Goal: Task Accomplishment & Management: Use online tool/utility

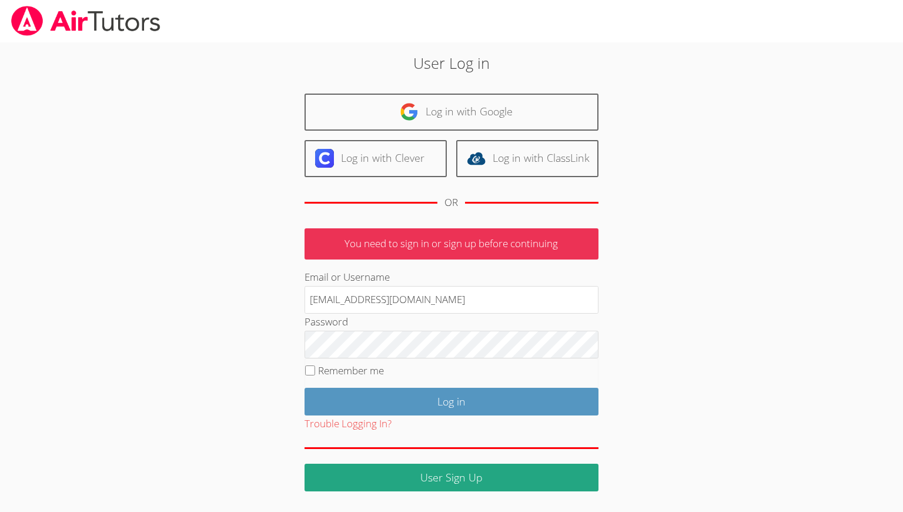
type input "[EMAIL_ADDRESS][DOMAIN_NAME]"
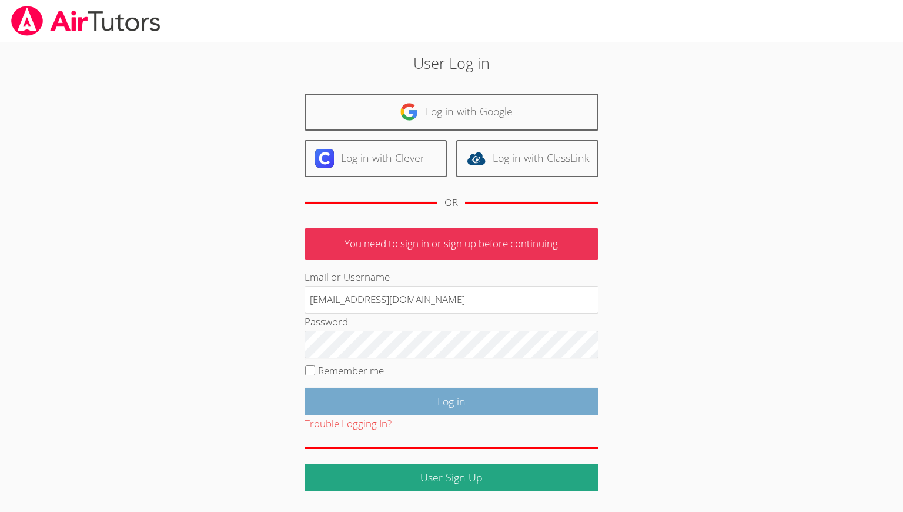
click at [423, 389] on input "Log in" at bounding box center [452, 402] width 294 height 28
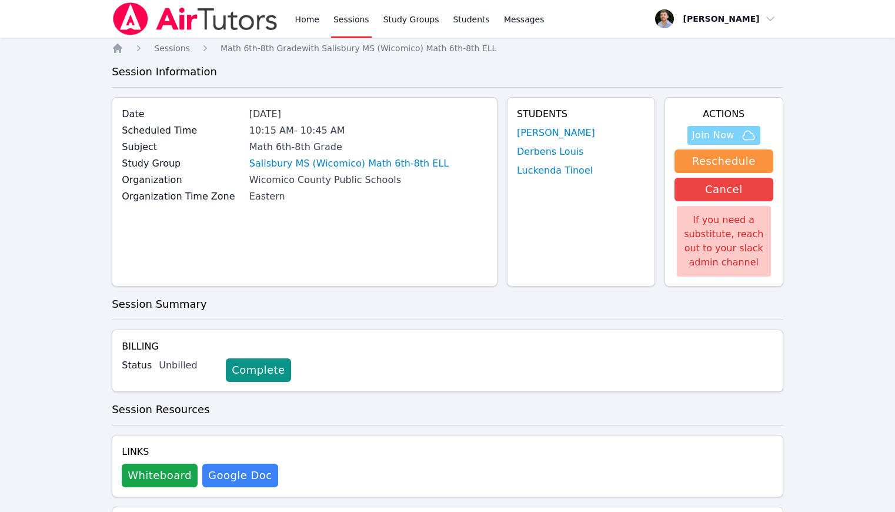
click at [732, 134] on span "Join Now" at bounding box center [713, 135] width 42 height 14
click at [697, 132] on span "Join Now" at bounding box center [713, 135] width 42 height 14
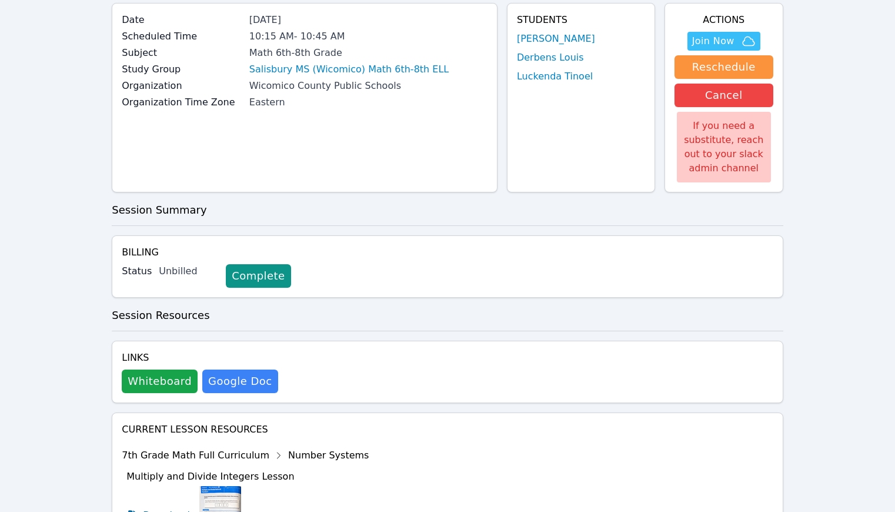
scroll to position [104, 0]
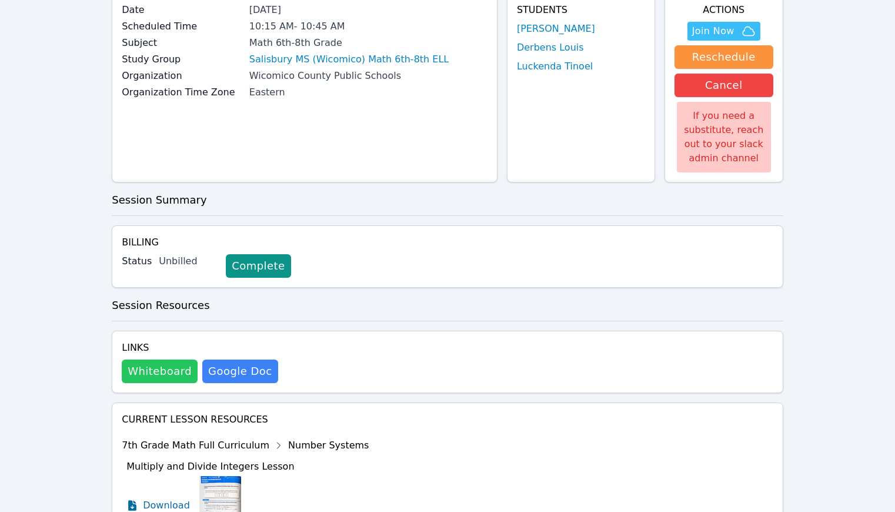
click at [173, 362] on button "Whiteboard" at bounding box center [160, 371] width 76 height 24
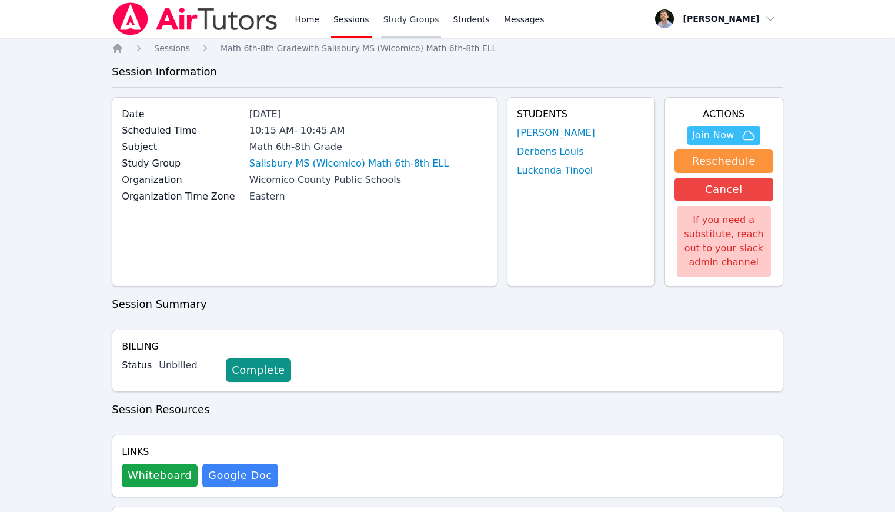
scroll to position [0, 0]
click at [420, 14] on link "Study Groups" at bounding box center [411, 19] width 61 height 38
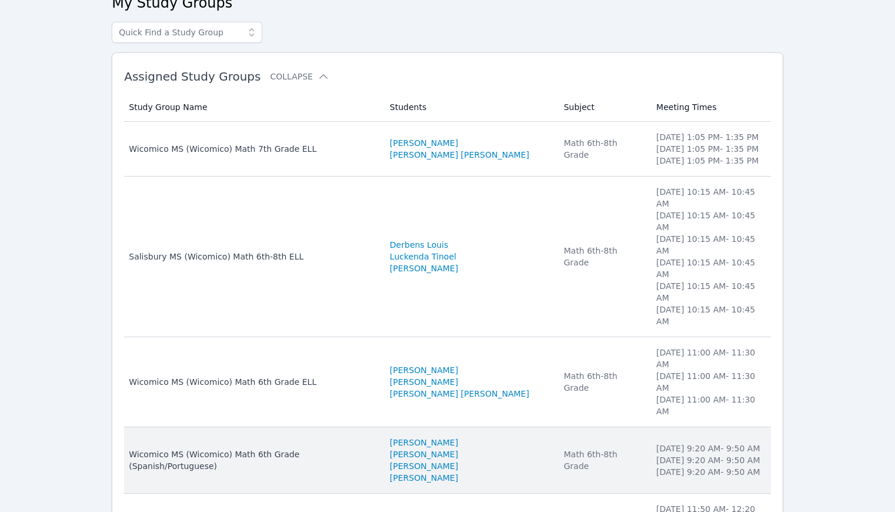
scroll to position [69, 0]
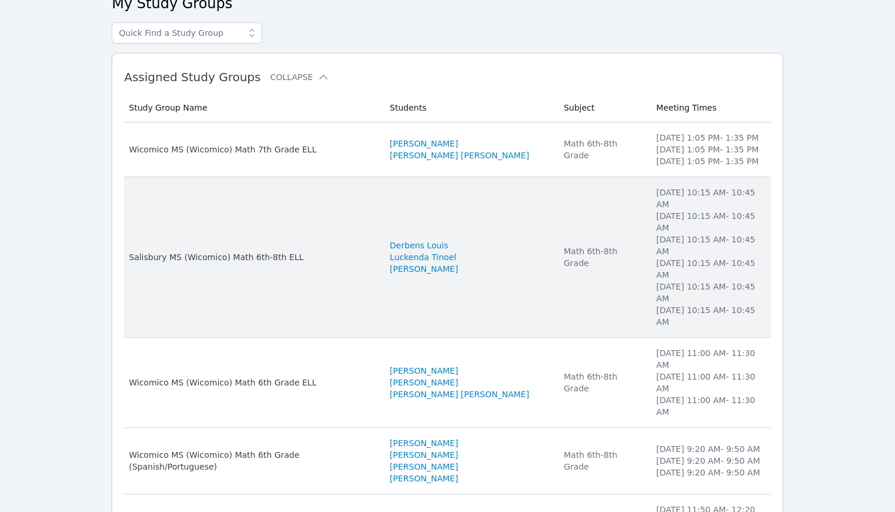
click at [383, 233] on td "Study Group Name Salisbury MS (Wicomico) Math 6th-8th ELL" at bounding box center [253, 257] width 259 height 161
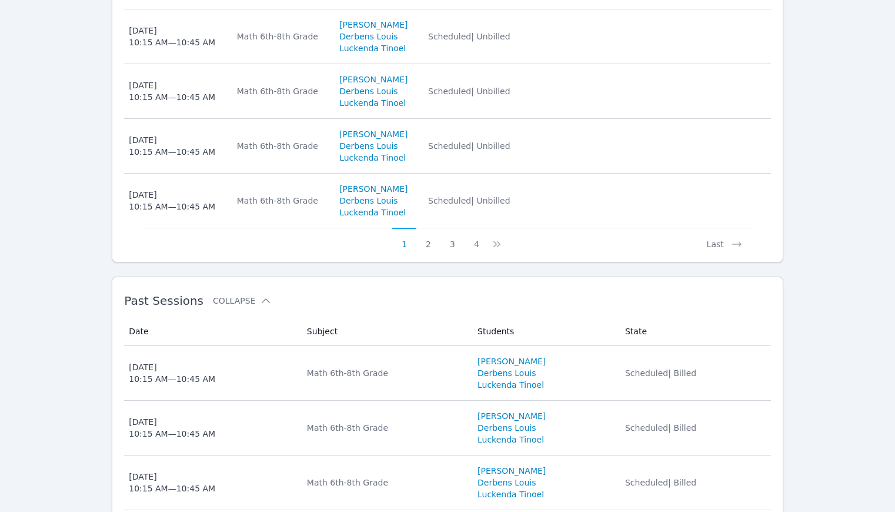
scroll to position [767, 0]
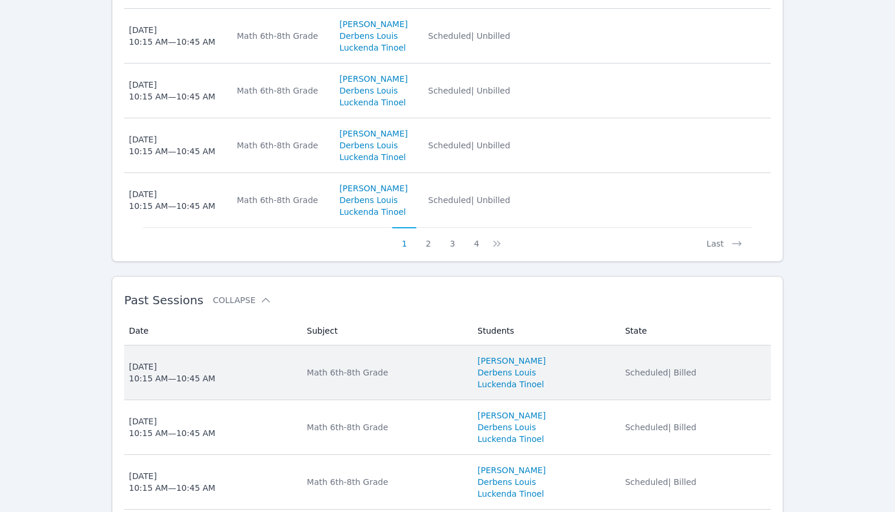
click at [652, 364] on td "State Scheduled | Billed" at bounding box center [694, 372] width 153 height 55
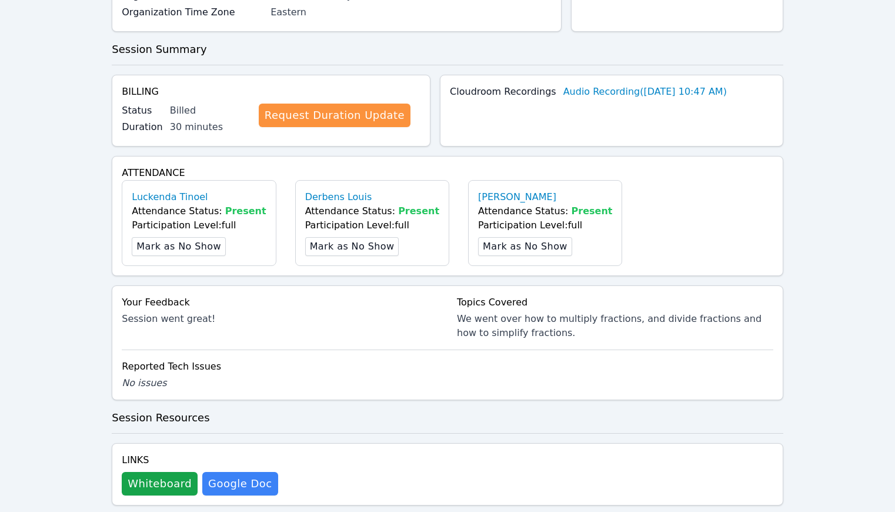
scroll to position [185, 0]
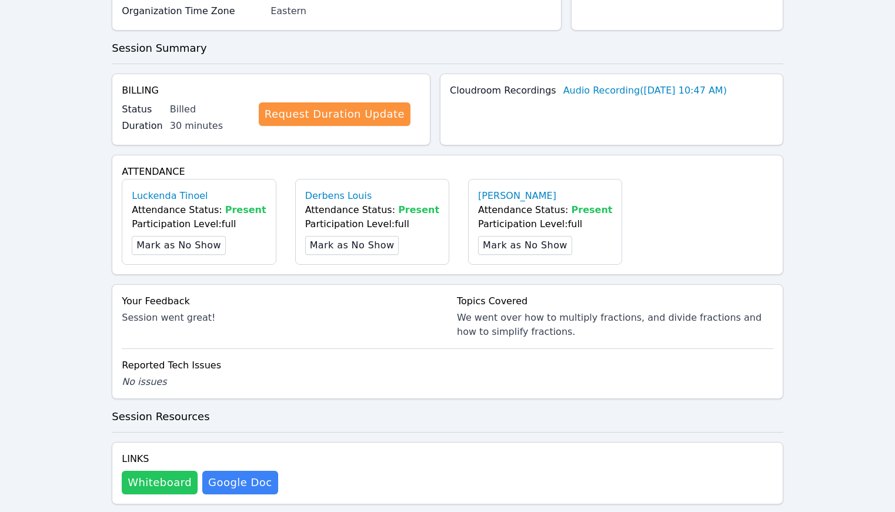
click at [165, 473] on button "Whiteboard" at bounding box center [160, 482] width 76 height 24
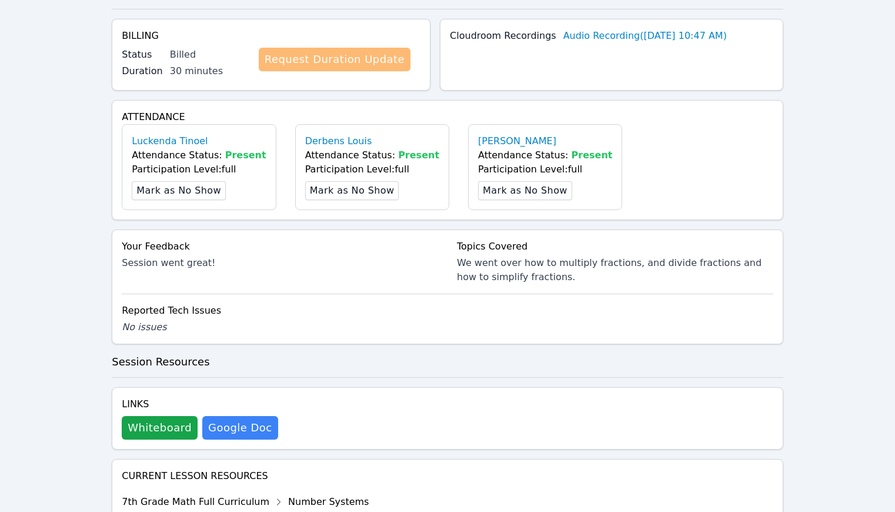
scroll to position [461, 0]
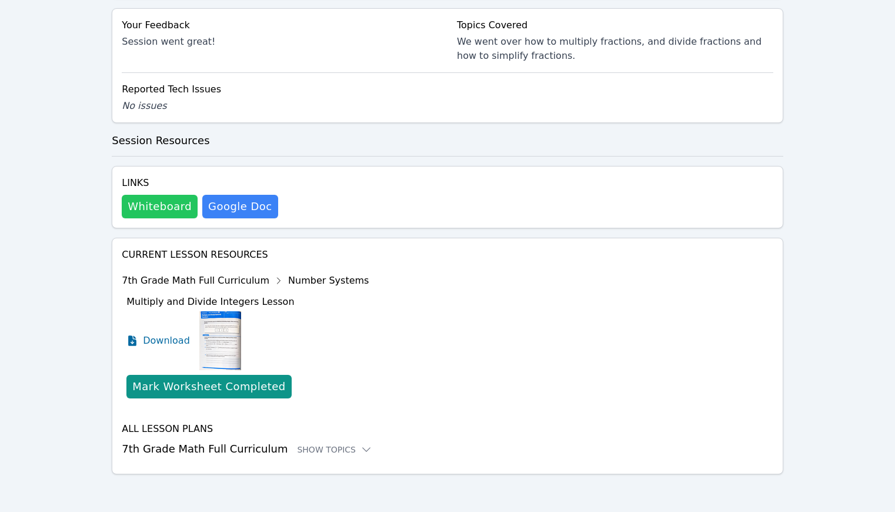
click at [146, 208] on button "Whiteboard" at bounding box center [160, 207] width 76 height 24
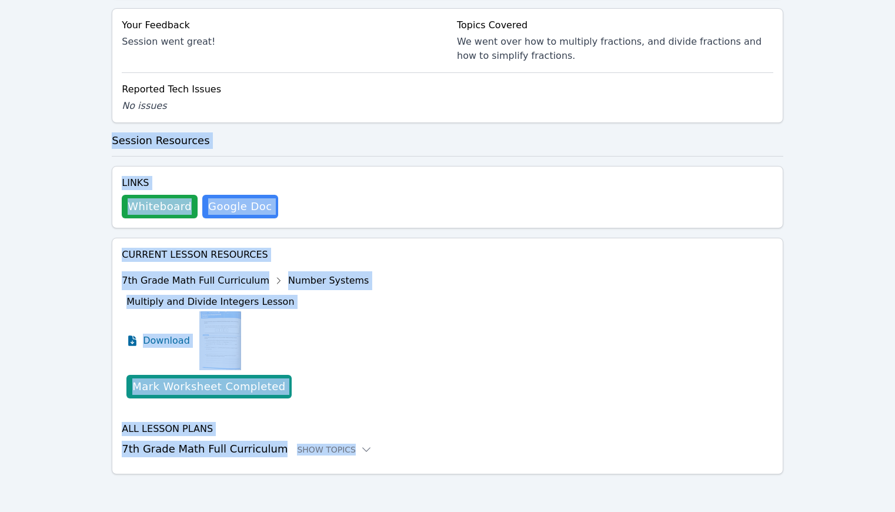
drag, startPoint x: 400, startPoint y: 117, endPoint x: 408, endPoint y: 511, distance: 394.1
click at [400, 511] on div "Home Sessions Math 6th-8th Grade with Salisbury MS (Wicomico) Math 6th-8th ELL …" at bounding box center [448, 46] width 672 height 930
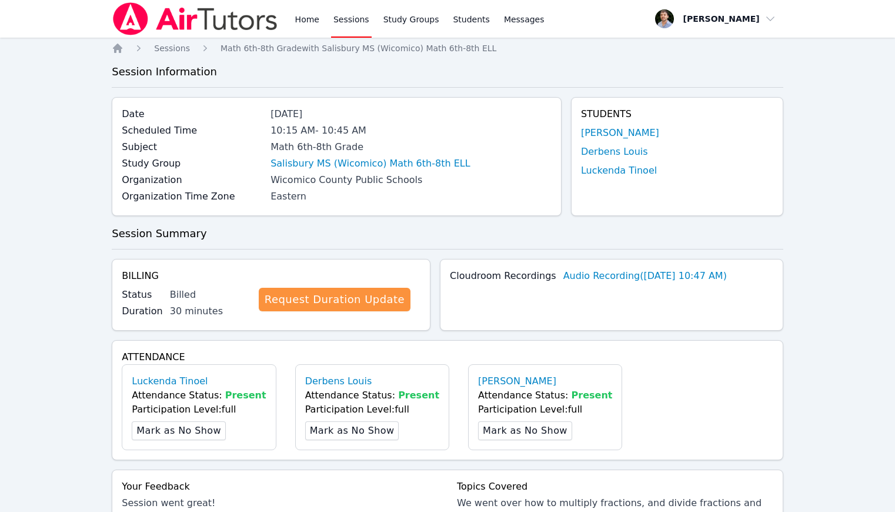
scroll to position [0, 0]
click at [242, 11] on img at bounding box center [195, 18] width 166 height 33
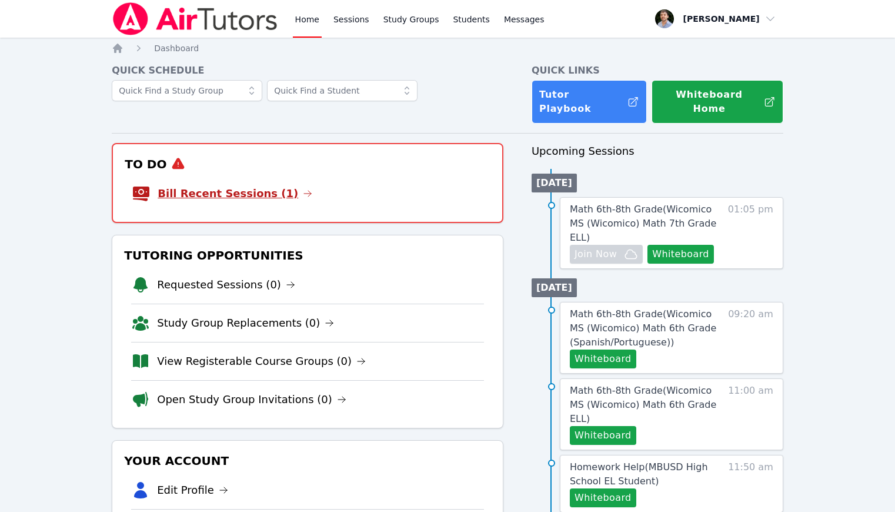
click at [262, 185] on link "Bill Recent Sessions (1)" at bounding box center [235, 193] width 155 height 16
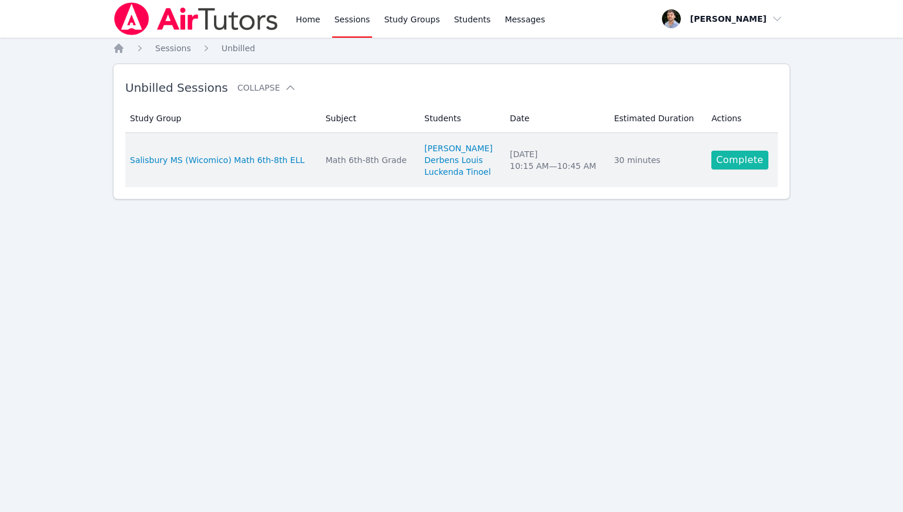
click at [723, 166] on link "Complete" at bounding box center [740, 160] width 56 height 19
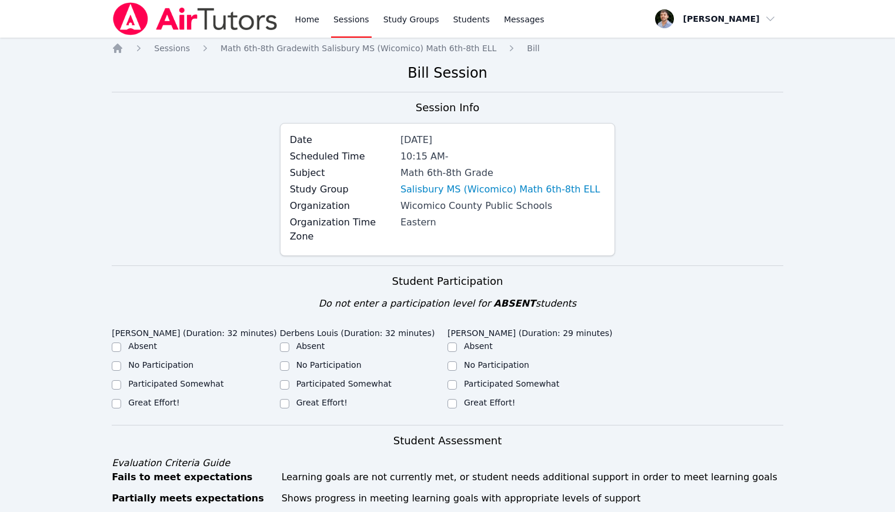
click at [162, 400] on label "Great Effort!" at bounding box center [153, 402] width 51 height 9
click at [121, 400] on input "Great Effort!" at bounding box center [116, 403] width 9 height 9
checkbox input "true"
click at [338, 402] on label "Great Effort!" at bounding box center [321, 402] width 51 height 9
click at [289, 402] on input "Great Effort!" at bounding box center [284, 403] width 9 height 9
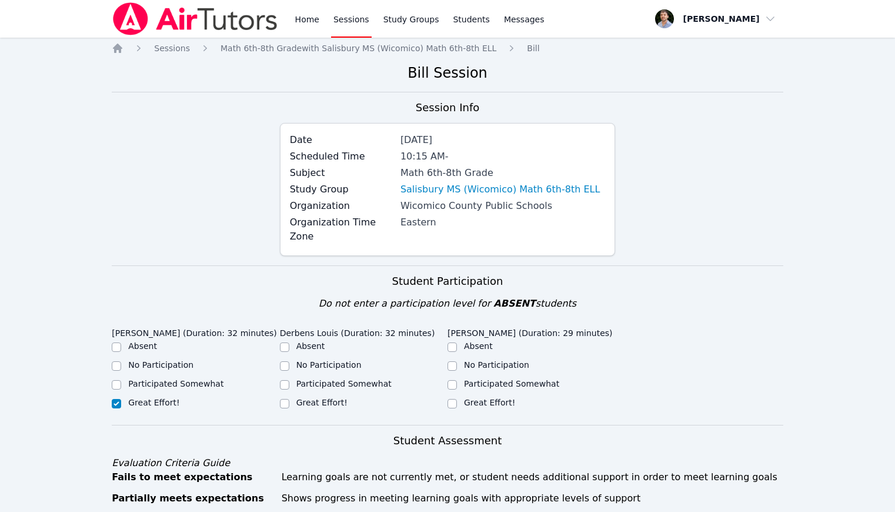
checkbox input "true"
click at [493, 406] on label "Great Effort!" at bounding box center [489, 402] width 51 height 9
click at [457, 406] on input "Great Effort!" at bounding box center [452, 403] width 9 height 9
checkbox input "true"
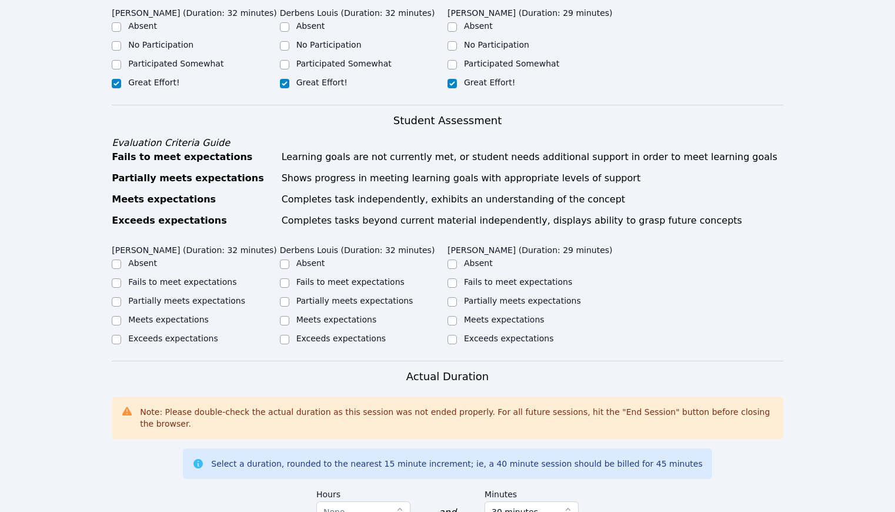
scroll to position [319, 0]
click at [163, 324] on div "Meets expectations" at bounding box center [168, 320] width 81 height 12
click at [172, 318] on label "Meets expectations" at bounding box center [168, 319] width 81 height 9
click at [121, 318] on input "Meets expectations" at bounding box center [116, 320] width 9 height 9
checkbox input "true"
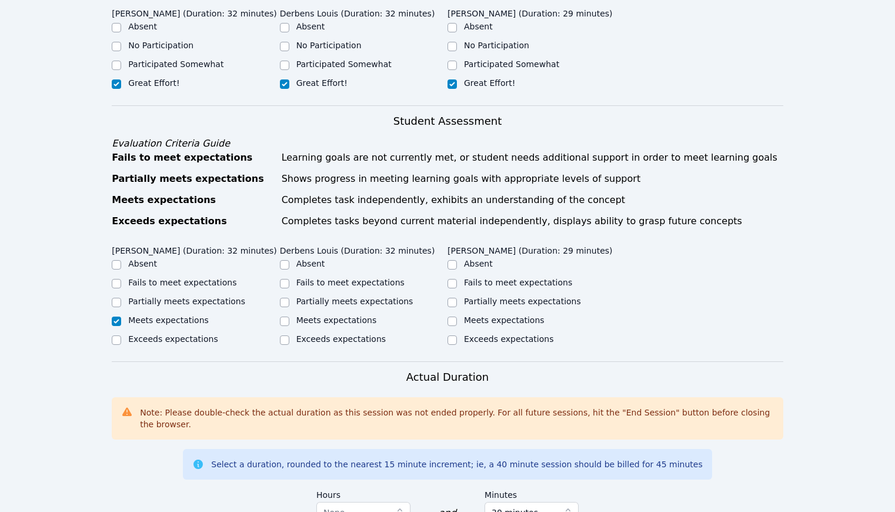
click at [317, 318] on label "Meets expectations" at bounding box center [336, 319] width 81 height 9
click at [289, 318] on input "Meets expectations" at bounding box center [284, 320] width 9 height 9
checkbox input "true"
click at [459, 321] on div "Meets expectations" at bounding box center [532, 321] width 168 height 14
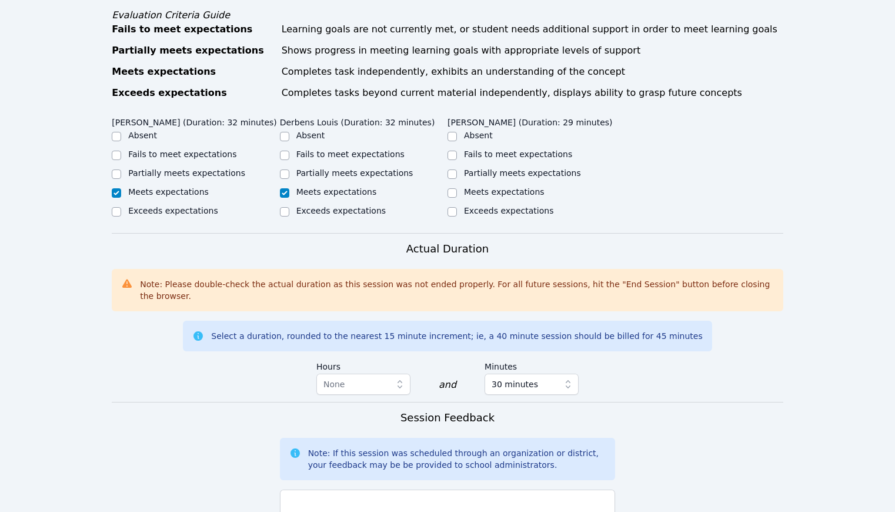
scroll to position [447, 0]
click at [449, 187] on div at bounding box center [452, 193] width 9 height 14
click at [450, 192] on input "Meets expectations" at bounding box center [452, 193] width 9 height 9
checkbox input "true"
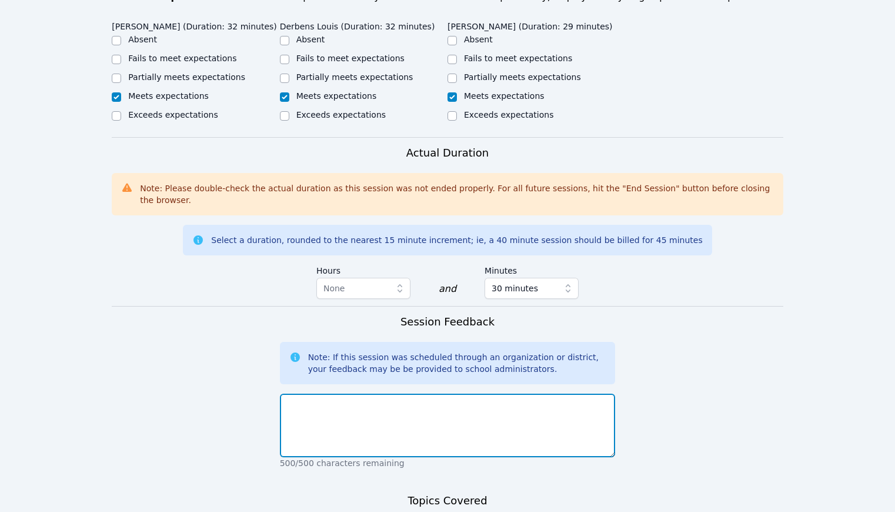
click at [419, 433] on textarea at bounding box center [448, 425] width 336 height 64
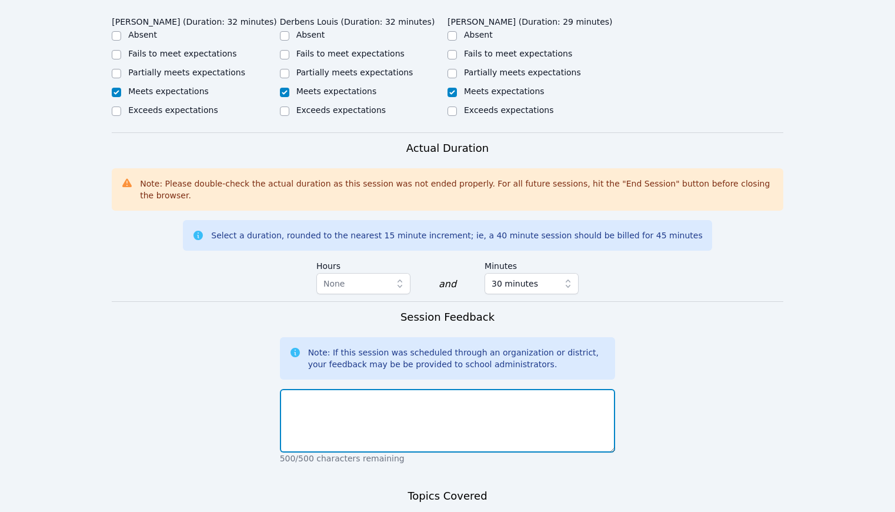
scroll to position [549, 0]
type textarea "z"
type textarea "Session was okay, students were fairly tired and distracted."
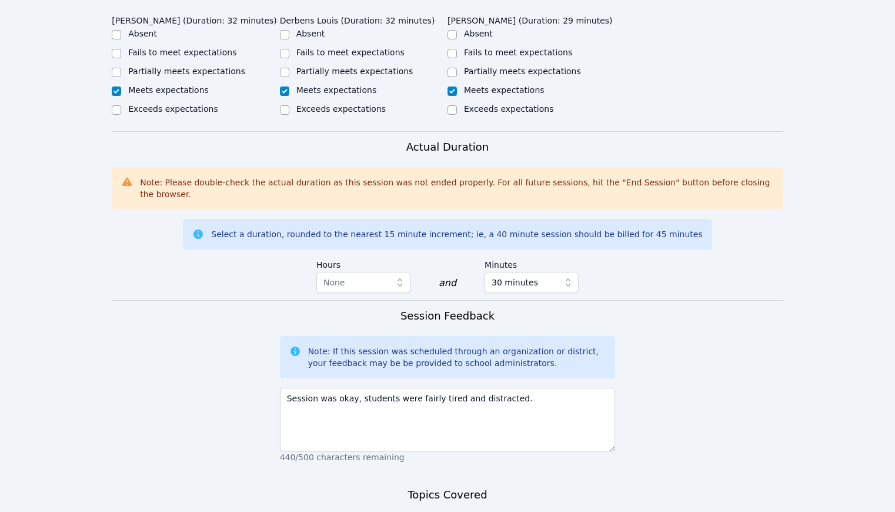
scroll to position [724, 0]
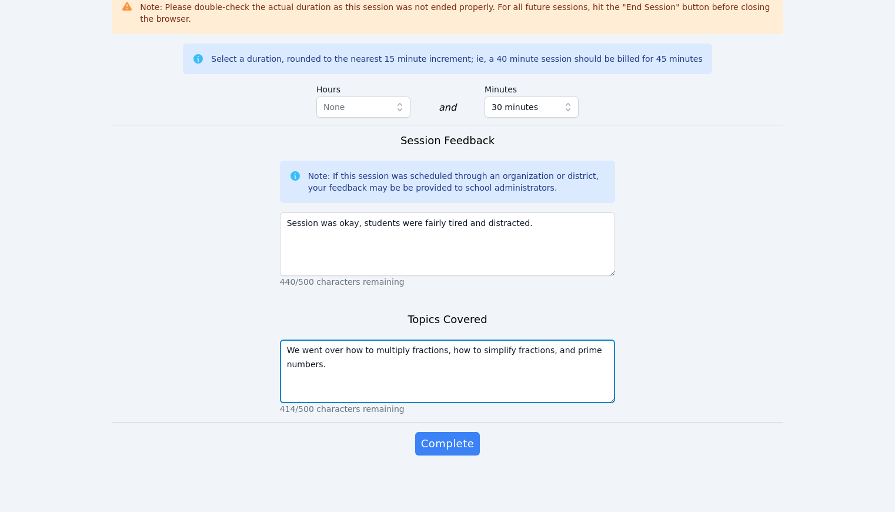
type textarea "We went over how to multiply fractions, how to simplify fractions, and prime nu…"
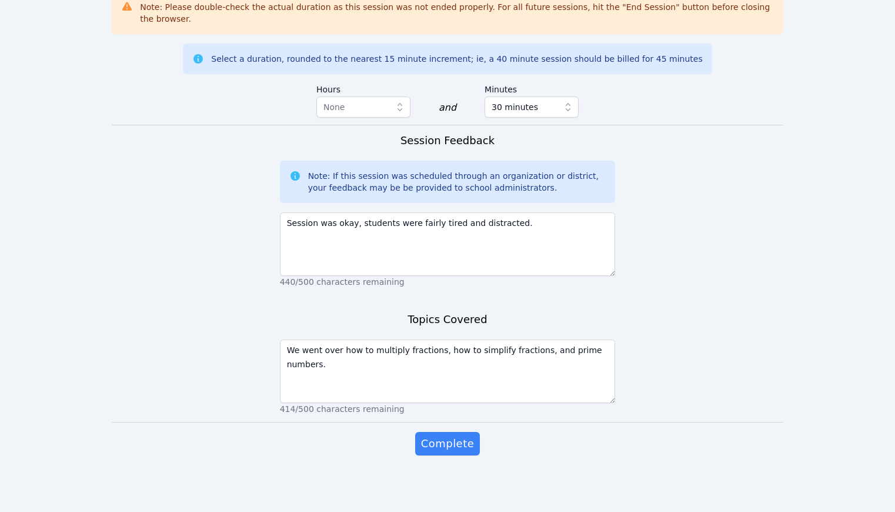
click at [465, 456] on div "Complete" at bounding box center [448, 455] width 336 height 47
click at [465, 449] on span "Complete" at bounding box center [447, 443] width 53 height 16
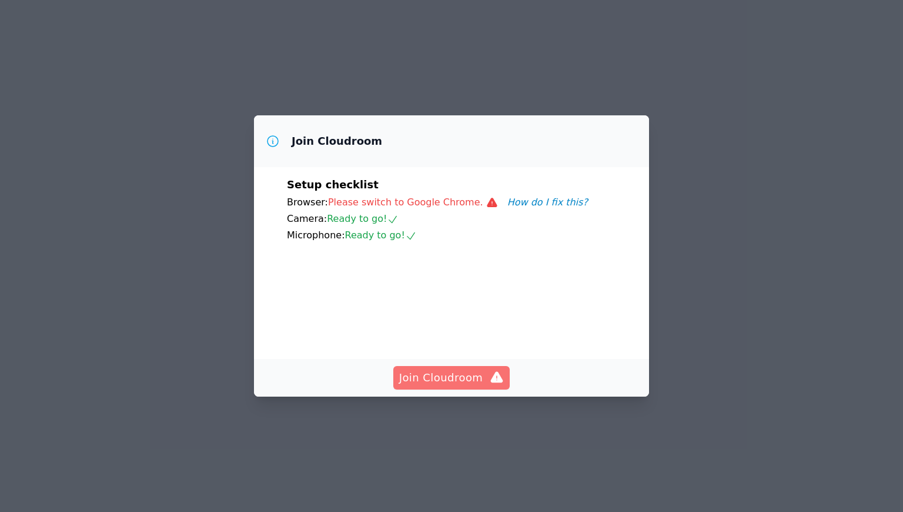
click at [475, 366] on button "Join Cloudroom" at bounding box center [451, 378] width 117 height 24
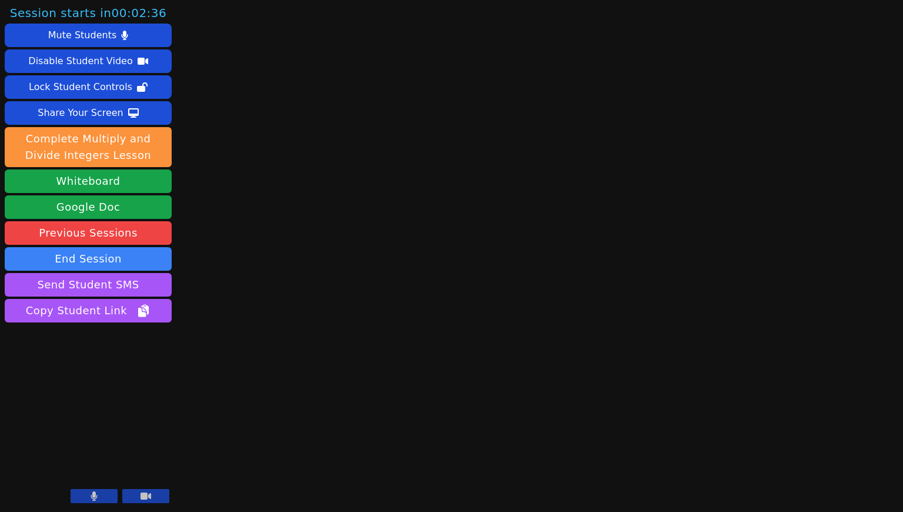
click at [154, 502] on button at bounding box center [145, 496] width 47 height 14
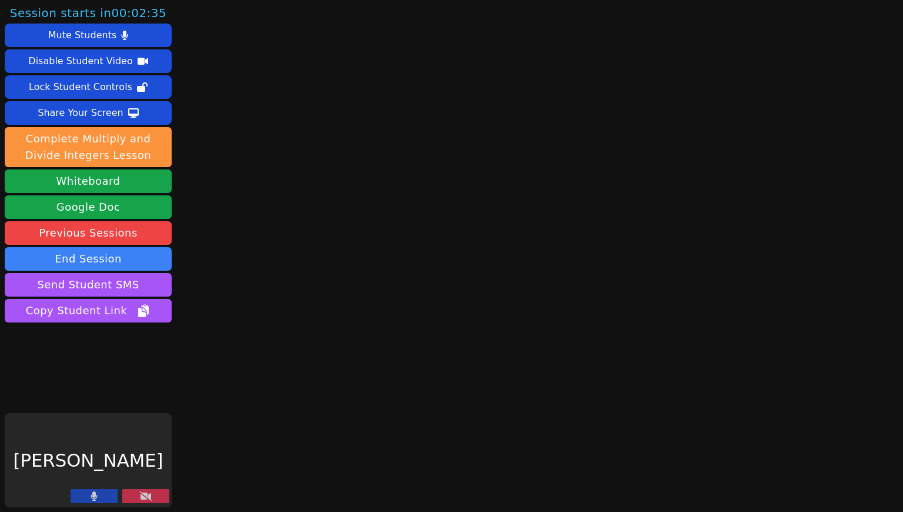
click at [103, 502] on button at bounding box center [94, 496] width 47 height 14
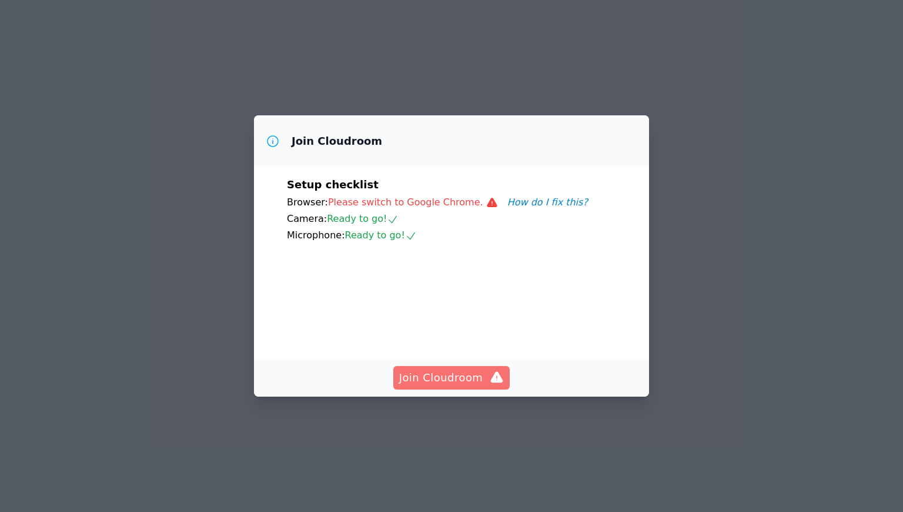
click at [472, 385] on span "Join Cloudroom" at bounding box center [451, 377] width 105 height 16
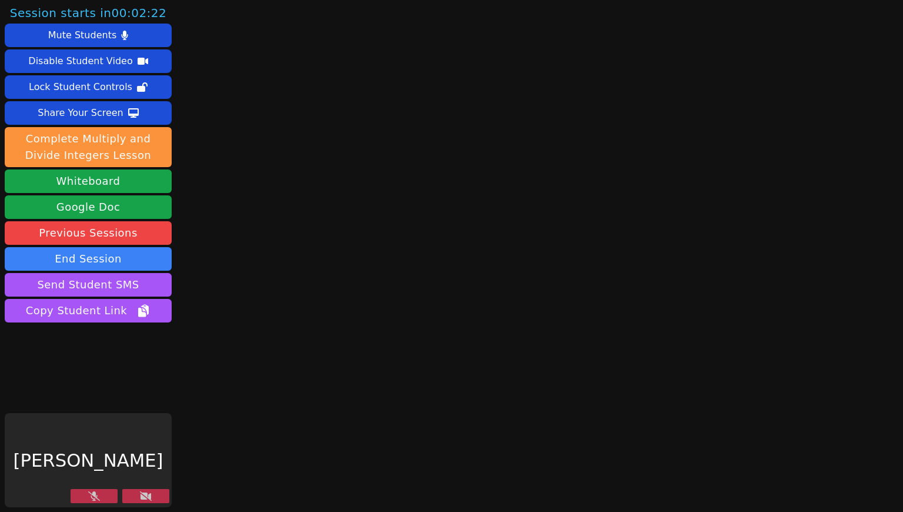
click at [666, 164] on div "Session starts in 00:02:22 Mute Students Disable Student Video Lock Student Con…" at bounding box center [451, 256] width 903 height 512
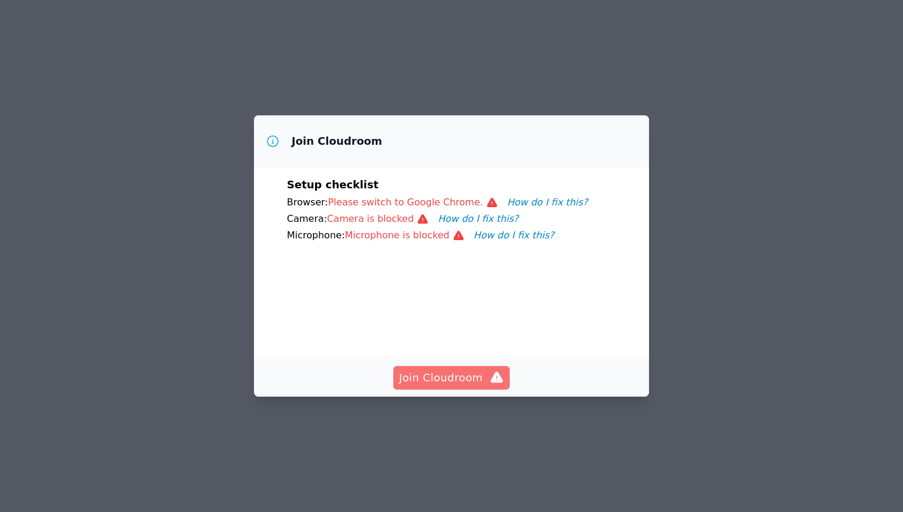
click at [468, 367] on button "Join Cloudroom" at bounding box center [451, 378] width 117 height 24
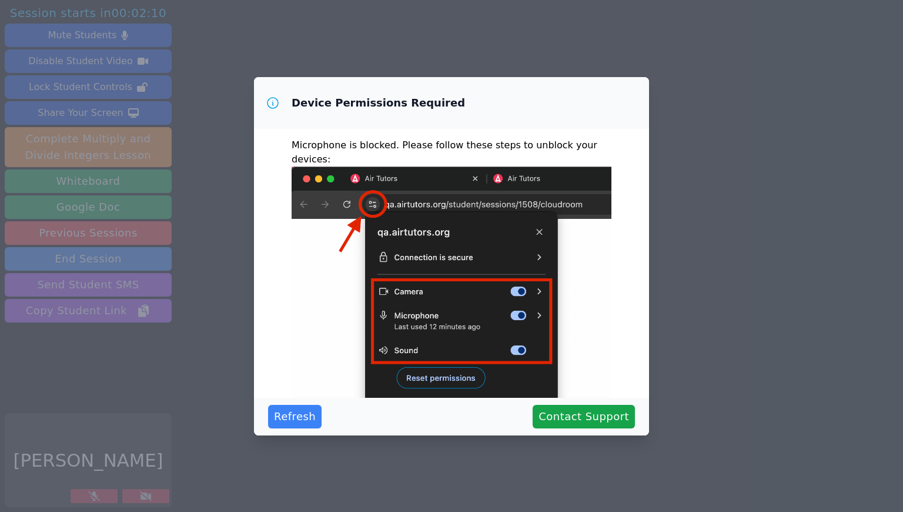
click at [304, 429] on div "Refresh Contact Support" at bounding box center [451, 417] width 395 height 38
click at [305, 419] on span "Refresh" at bounding box center [295, 416] width 42 height 16
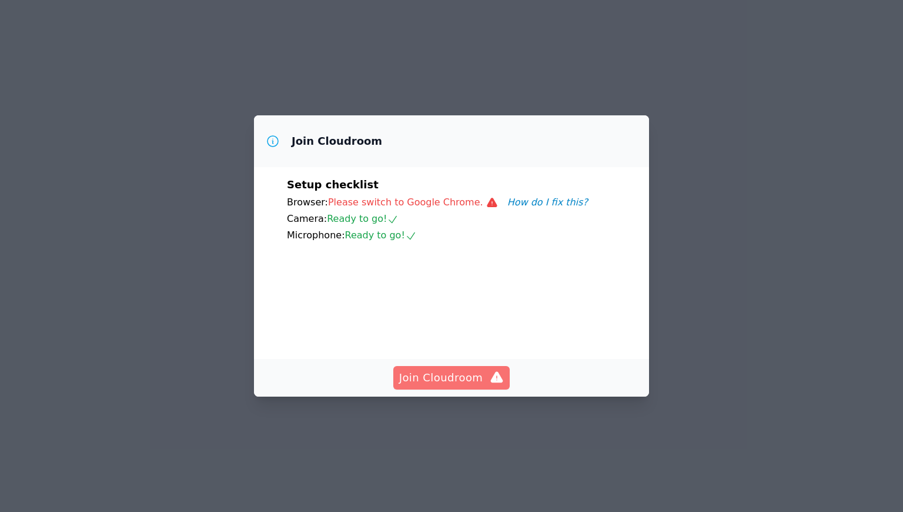
click at [458, 374] on span "Join Cloudroom" at bounding box center [451, 377] width 105 height 16
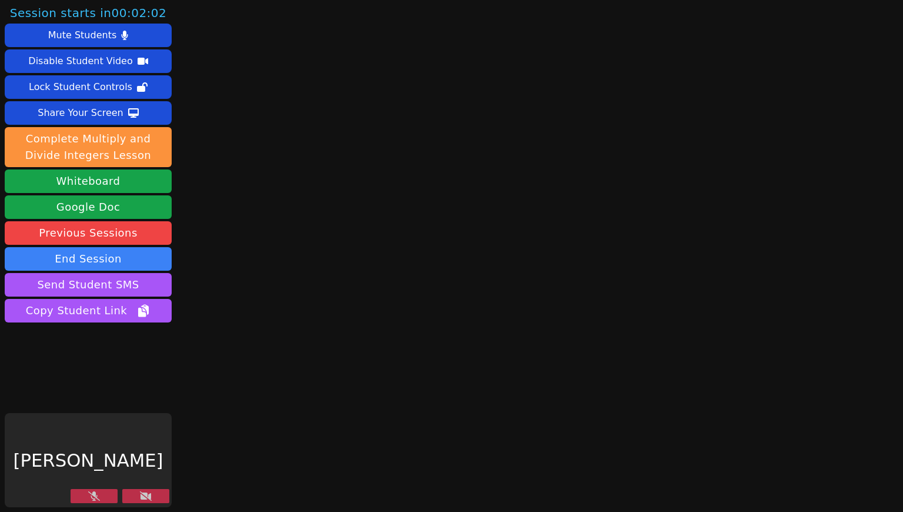
click at [131, 493] on button at bounding box center [145, 496] width 47 height 14
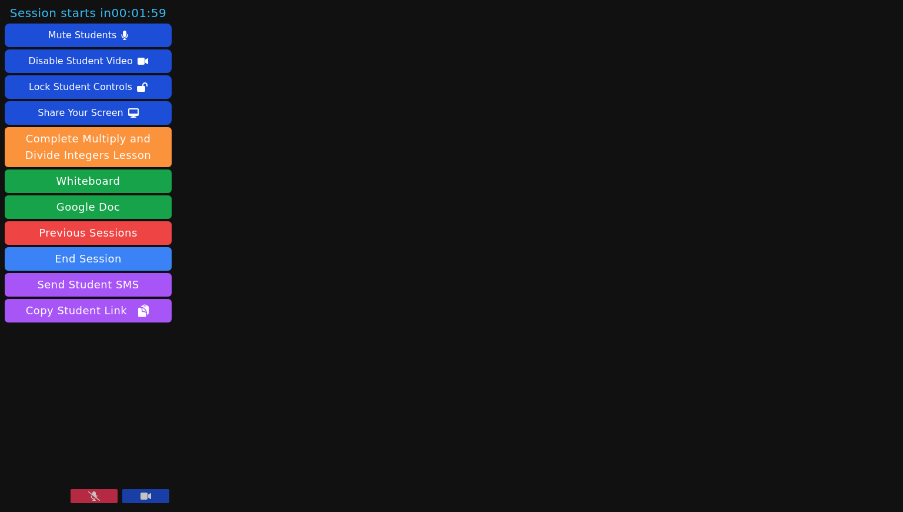
click at [131, 494] on button at bounding box center [145, 496] width 47 height 14
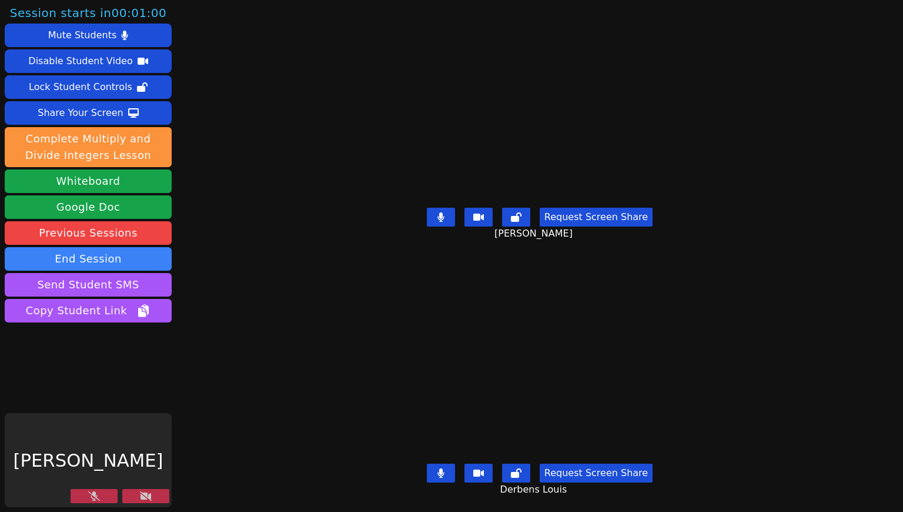
click at [161, 499] on button at bounding box center [145, 496] width 47 height 14
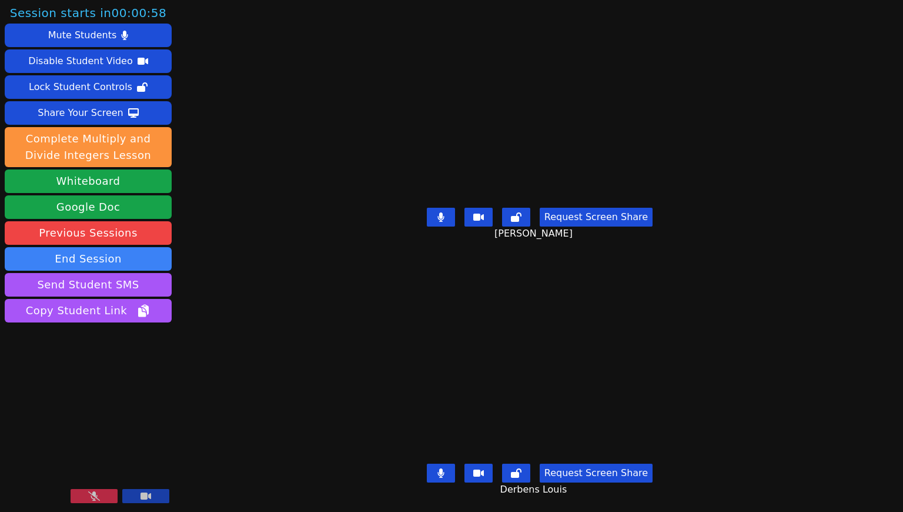
click at [103, 499] on button at bounding box center [94, 496] width 47 height 14
click at [533, 122] on video at bounding box center [540, 104] width 350 height 197
click at [443, 222] on div "Request Screen Share [PERSON_NAME]" at bounding box center [539, 226] width 393 height 47
click at [446, 218] on button at bounding box center [441, 217] width 28 height 19
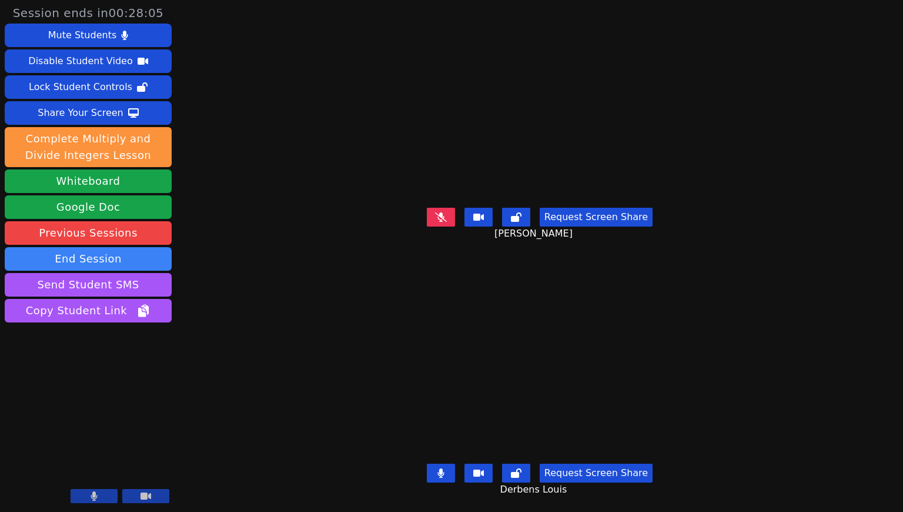
click at [446, 218] on button at bounding box center [441, 217] width 28 height 19
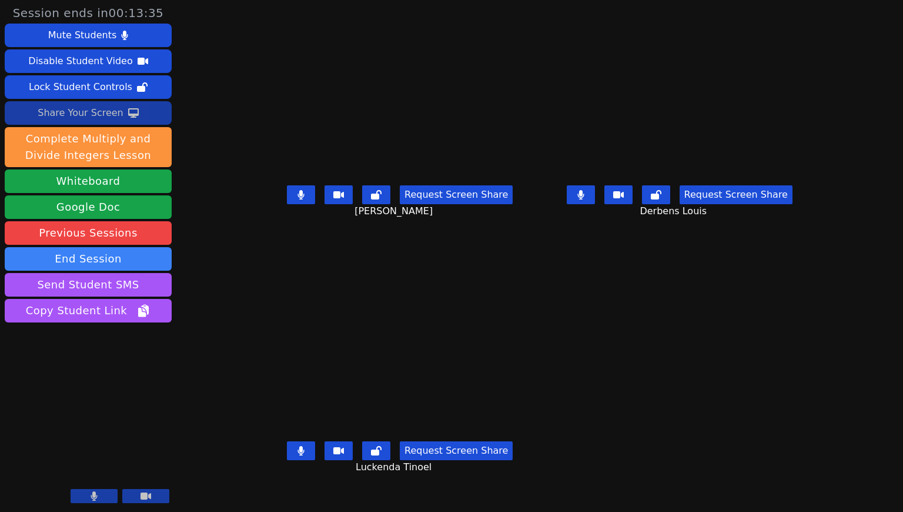
click at [128, 115] on icon at bounding box center [133, 112] width 11 height 9
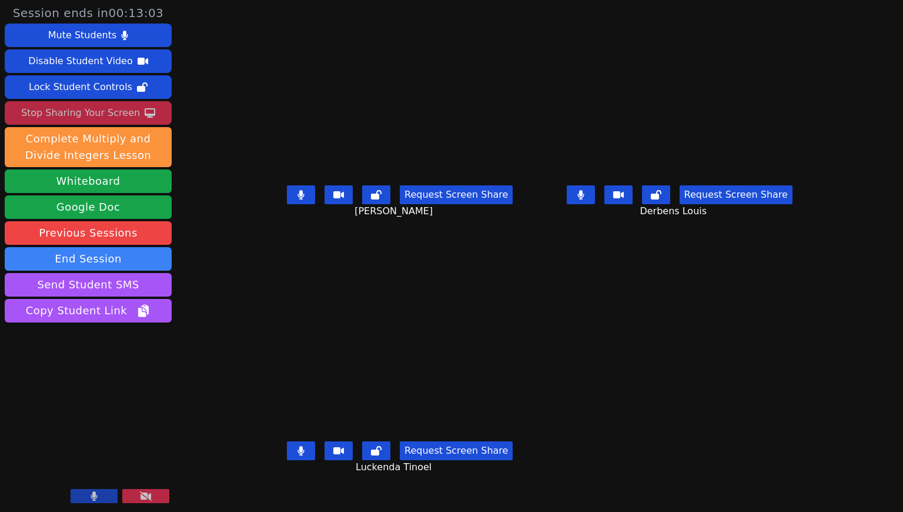
click at [122, 107] on div "Stop Sharing Your Screen" at bounding box center [80, 112] width 119 height 19
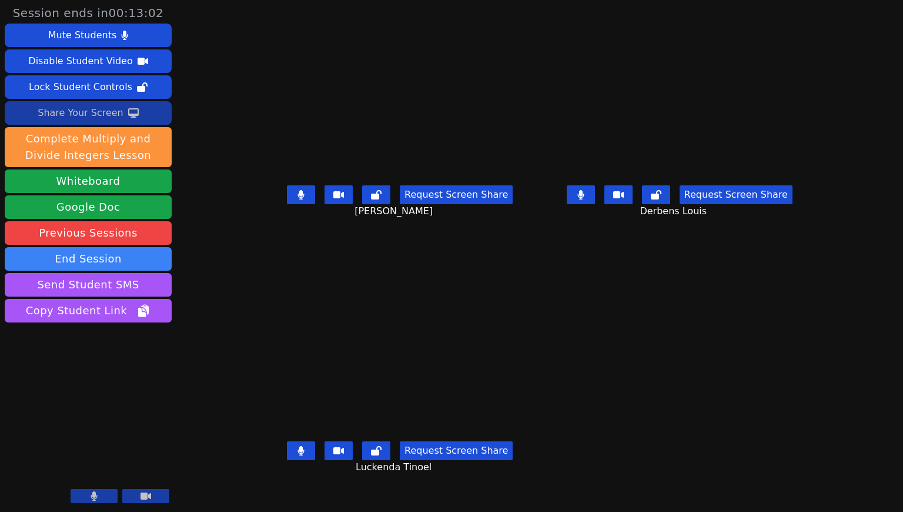
click at [128, 116] on icon at bounding box center [133, 112] width 11 height 9
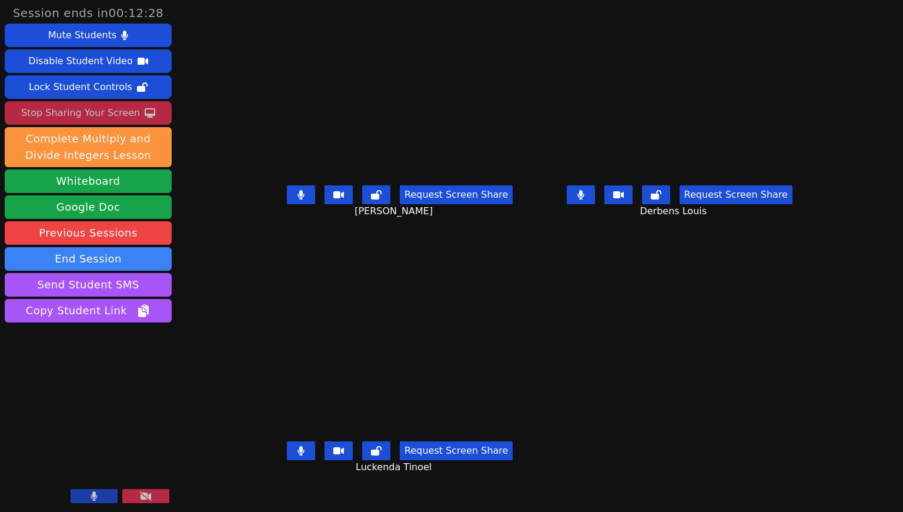
click at [132, 116] on div "Stop Sharing Your Screen" at bounding box center [80, 112] width 119 height 19
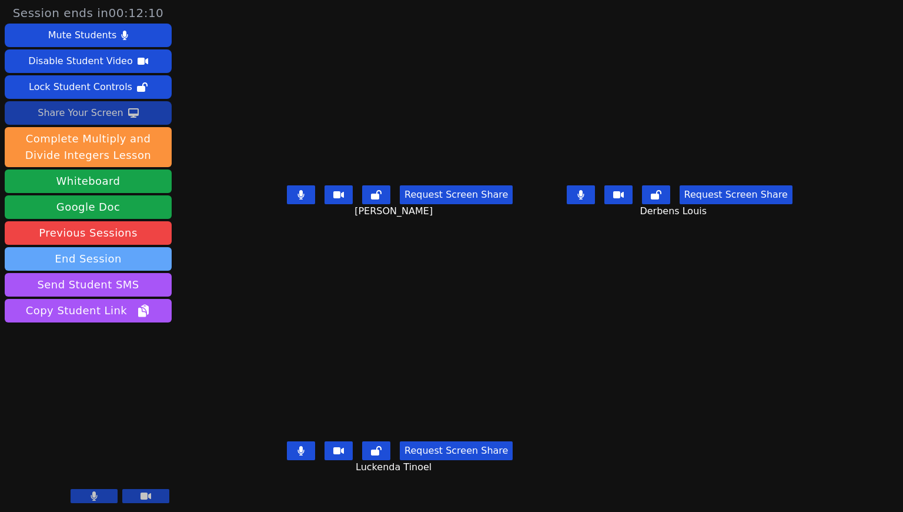
click at [119, 250] on button "End Session" at bounding box center [88, 259] width 167 height 24
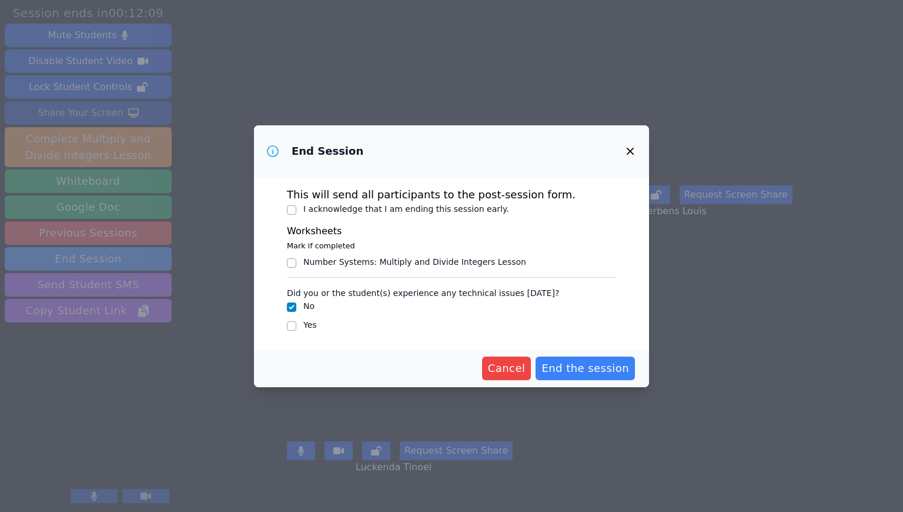
click at [636, 149] on icon "button" at bounding box center [630, 151] width 14 height 14
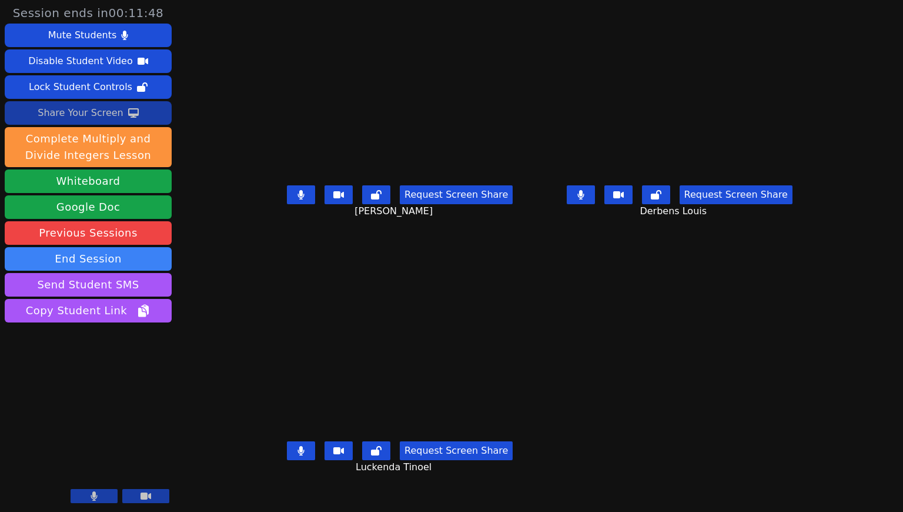
click at [139, 109] on button "Share Your Screen" at bounding box center [88, 113] width 167 height 24
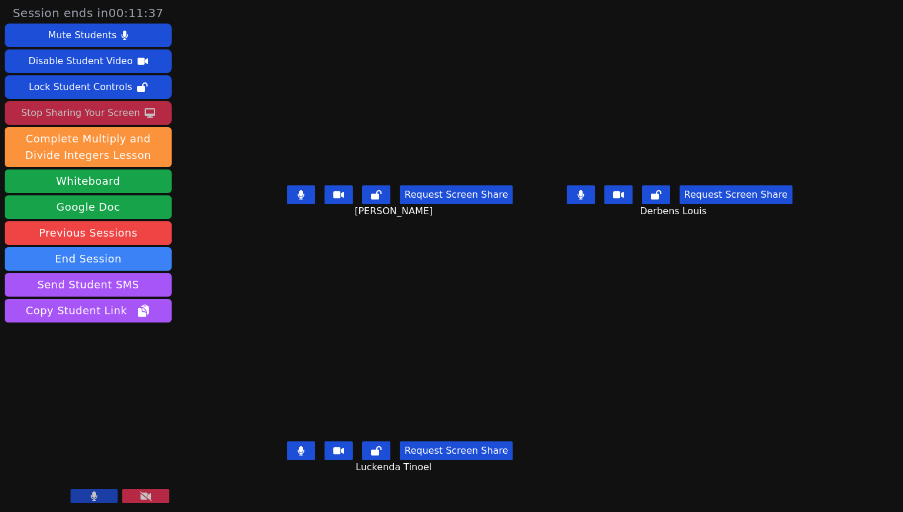
click at [132, 111] on div "Stop Sharing Your Screen" at bounding box center [80, 112] width 119 height 19
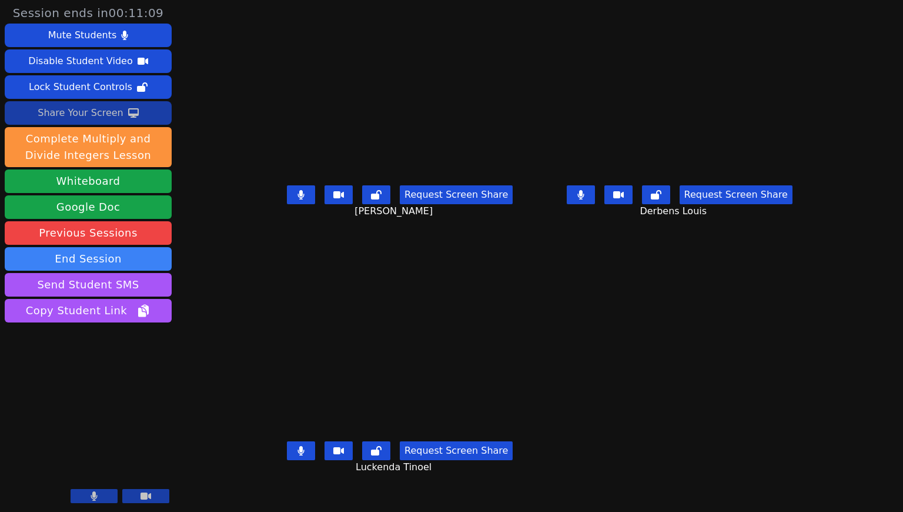
click at [133, 116] on icon at bounding box center [133, 112] width 11 height 9
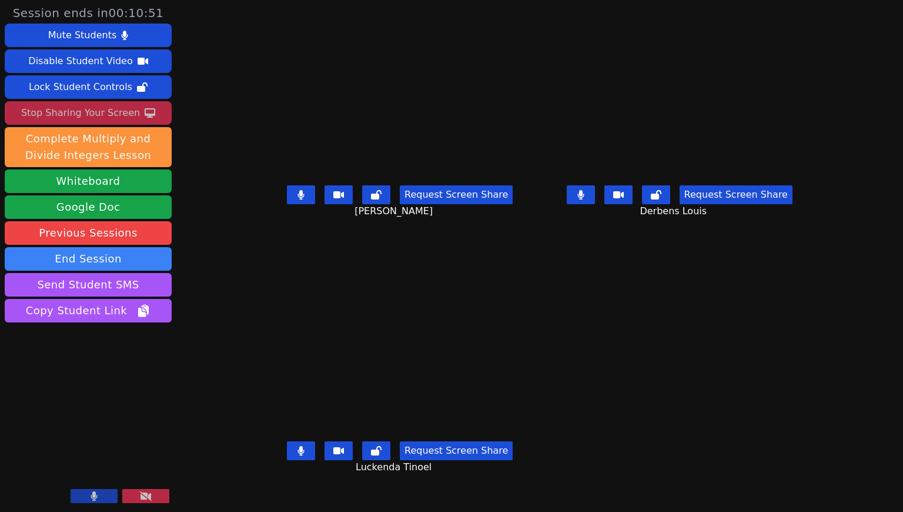
click at [146, 118] on button "Stop Sharing Your Screen" at bounding box center [88, 113] width 167 height 24
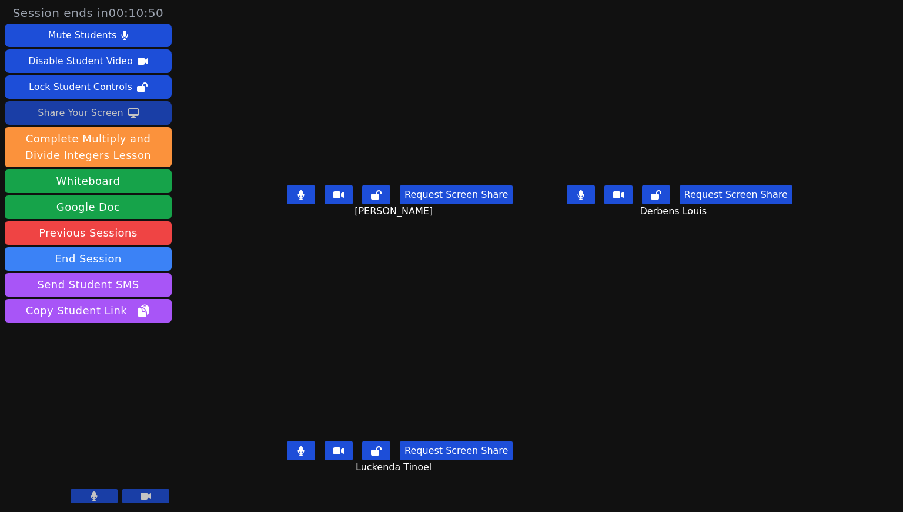
click at [146, 118] on button "Share Your Screen" at bounding box center [88, 113] width 167 height 24
